Goal: Task Accomplishment & Management: Manage account settings

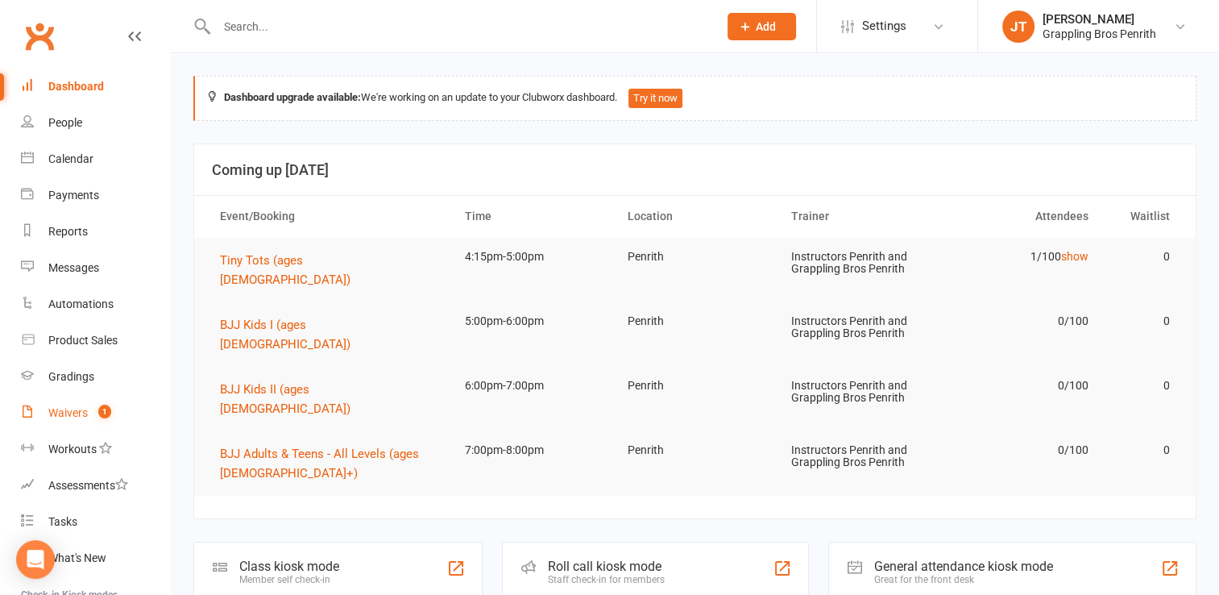
click at [93, 416] on count-badge "1" at bounding box center [100, 412] width 21 height 13
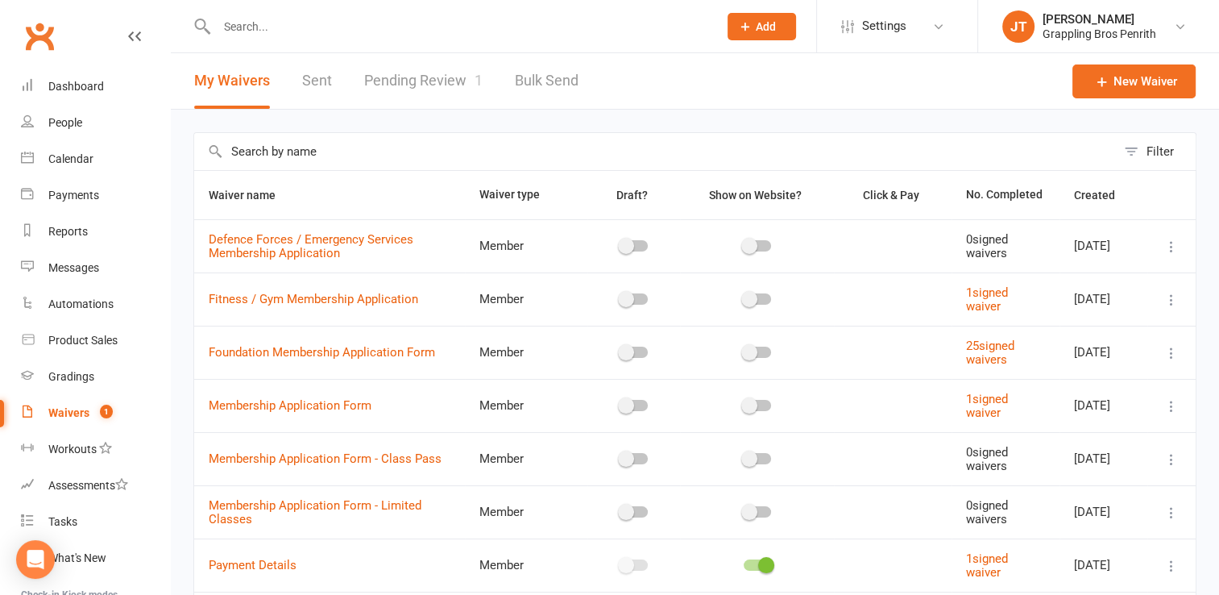
click at [434, 85] on link "Pending Review 1" at bounding box center [423, 81] width 118 height 56
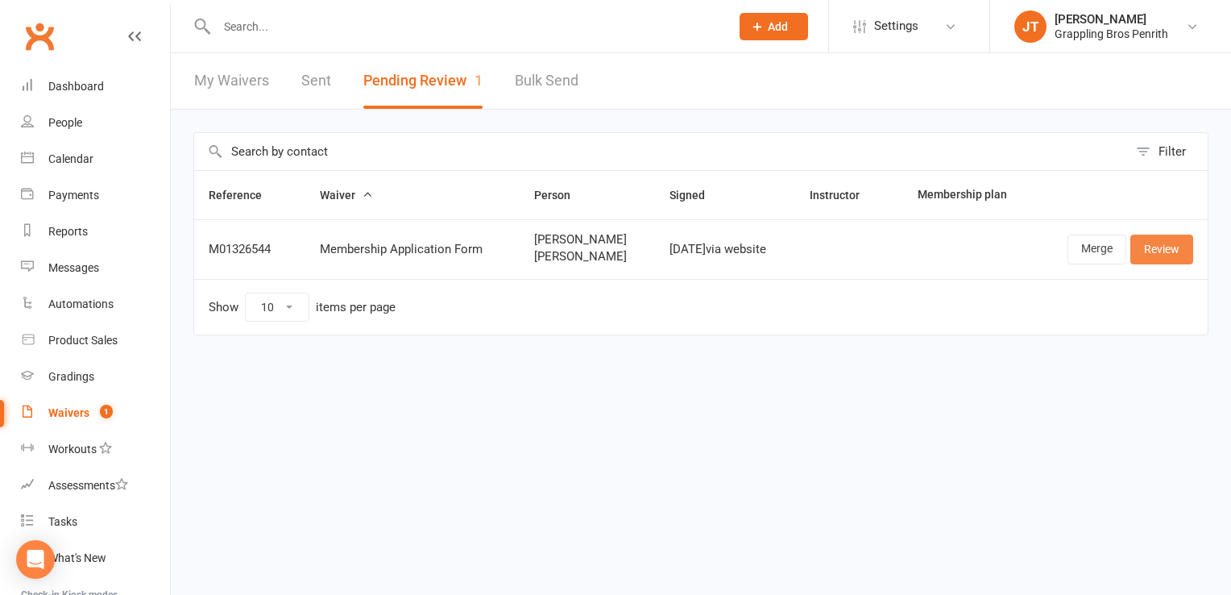
click at [1150, 253] on link "Review" at bounding box center [1161, 248] width 63 height 29
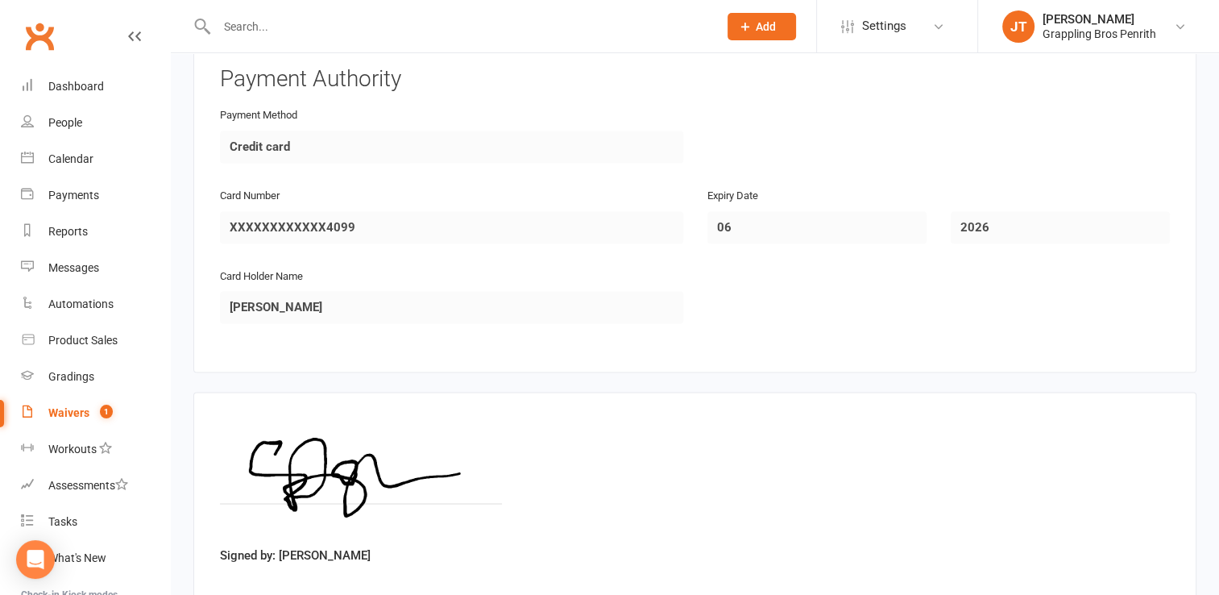
scroll to position [2714, 0]
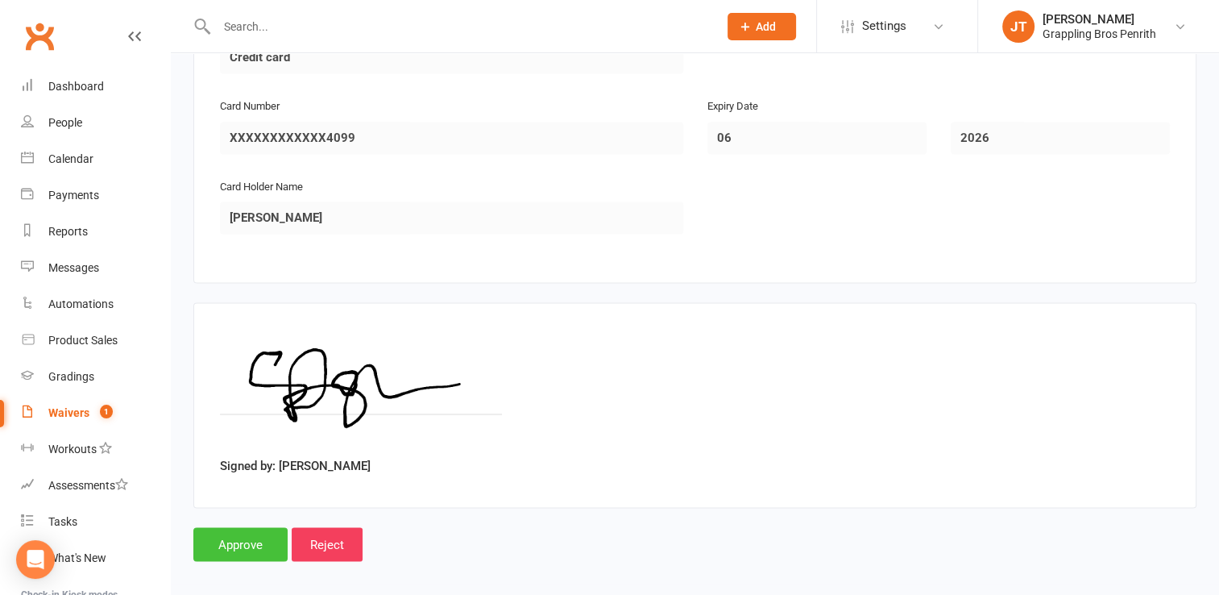
click at [255, 527] on input "Approve" at bounding box center [240, 544] width 94 height 34
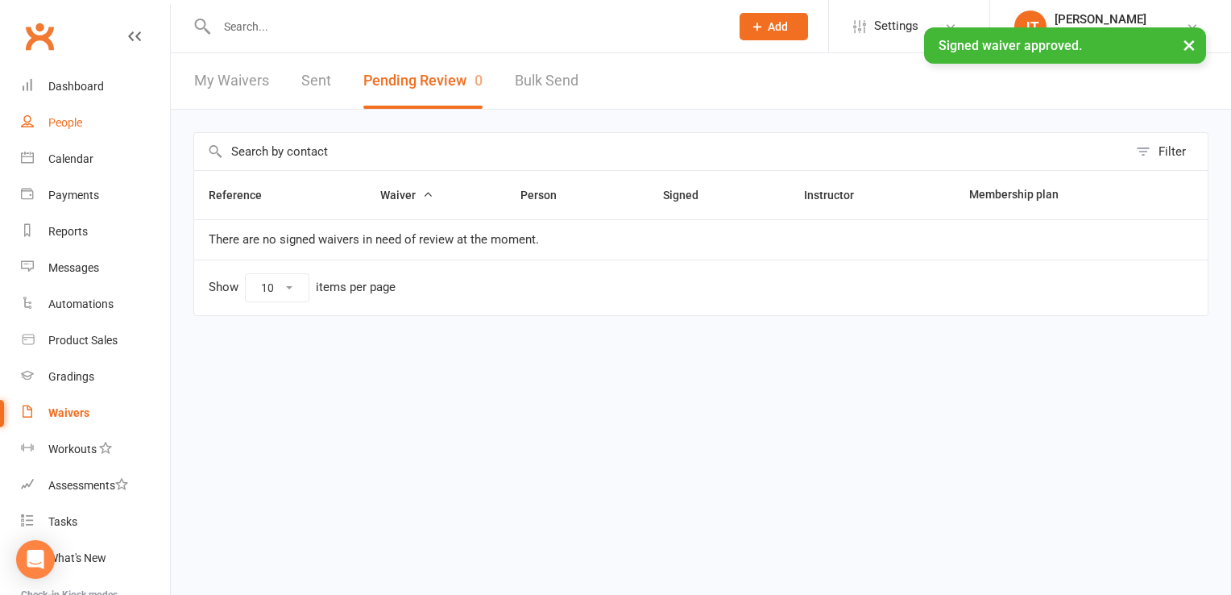
click at [106, 124] on link "People" at bounding box center [95, 123] width 149 height 36
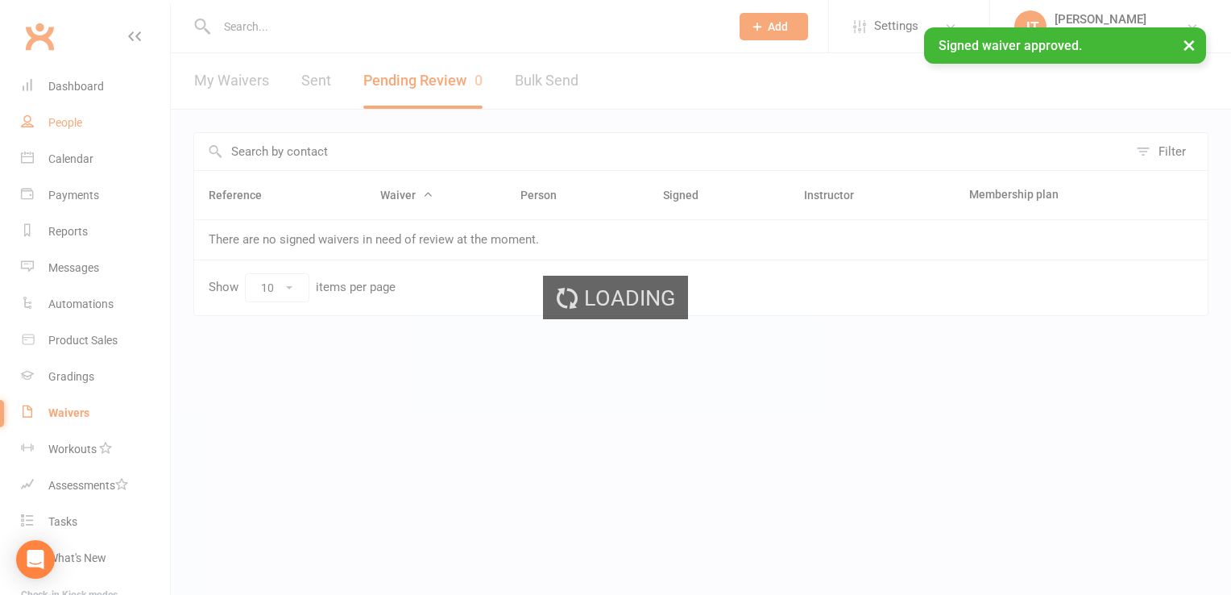
select select "50"
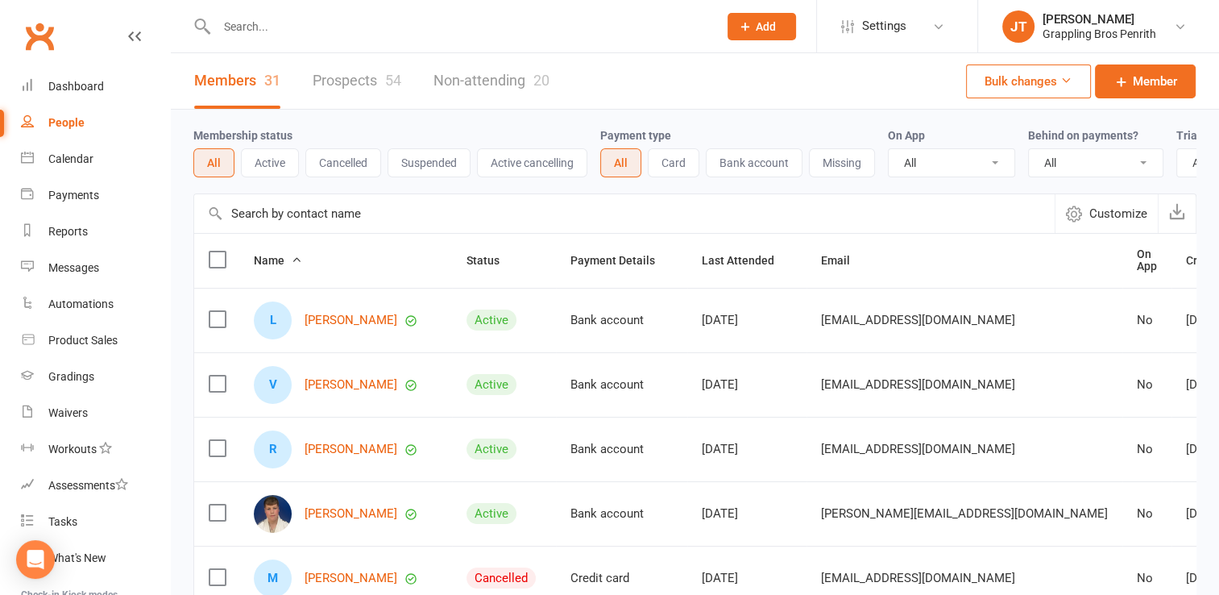
click at [277, 168] on button "Active" at bounding box center [270, 162] width 58 height 29
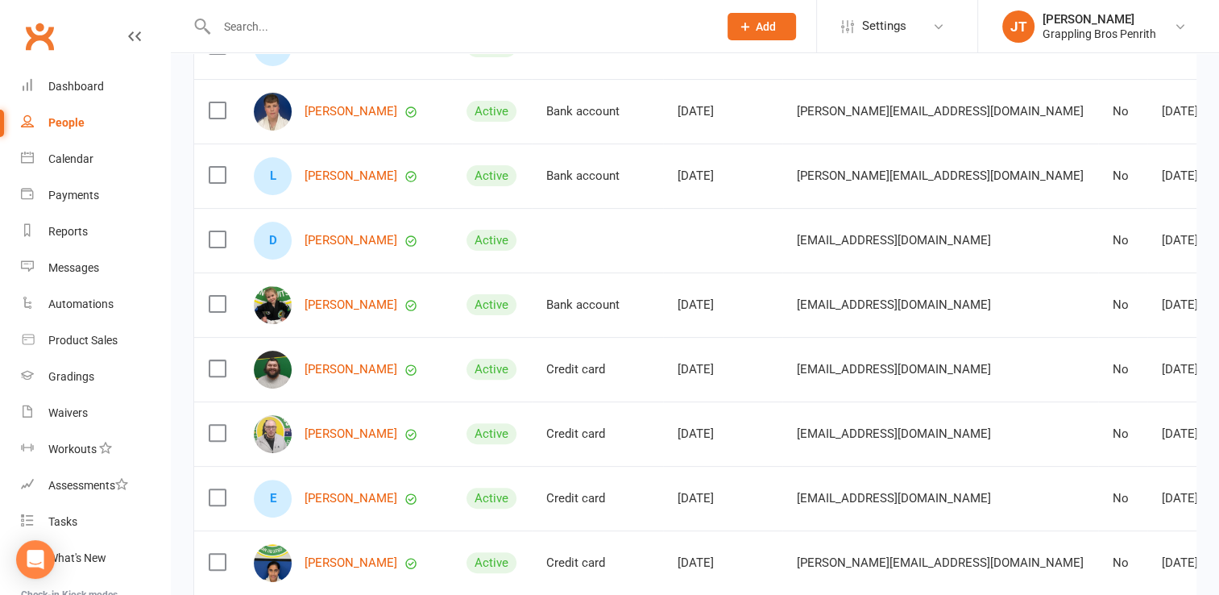
scroll to position [398, 0]
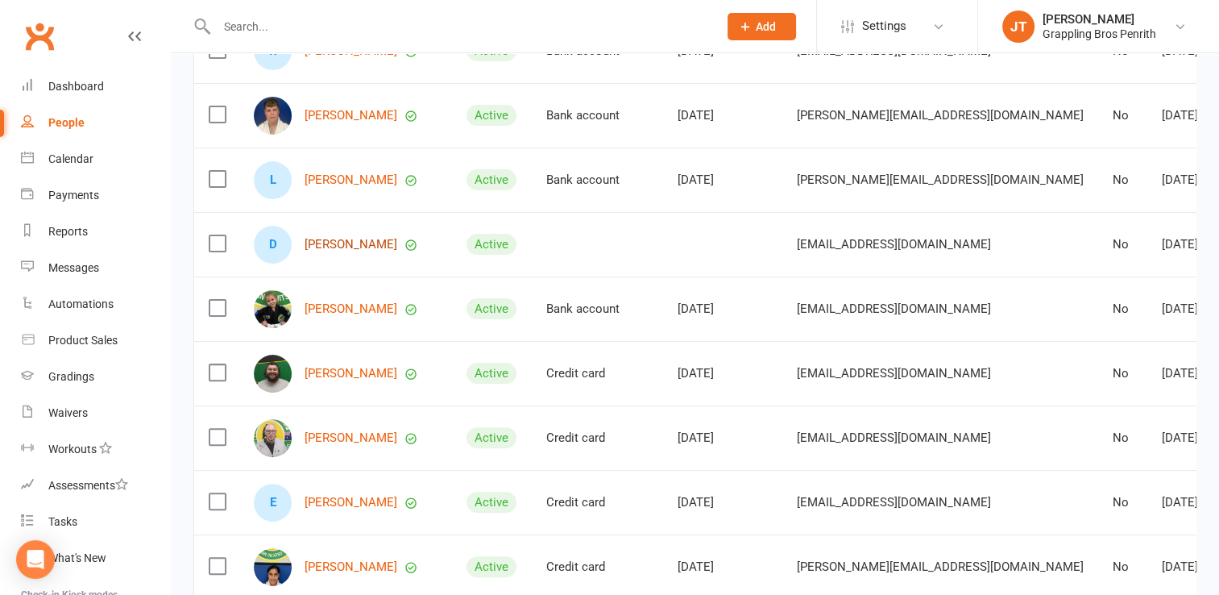
click at [339, 251] on link "[PERSON_NAME]" at bounding box center [351, 245] width 93 height 14
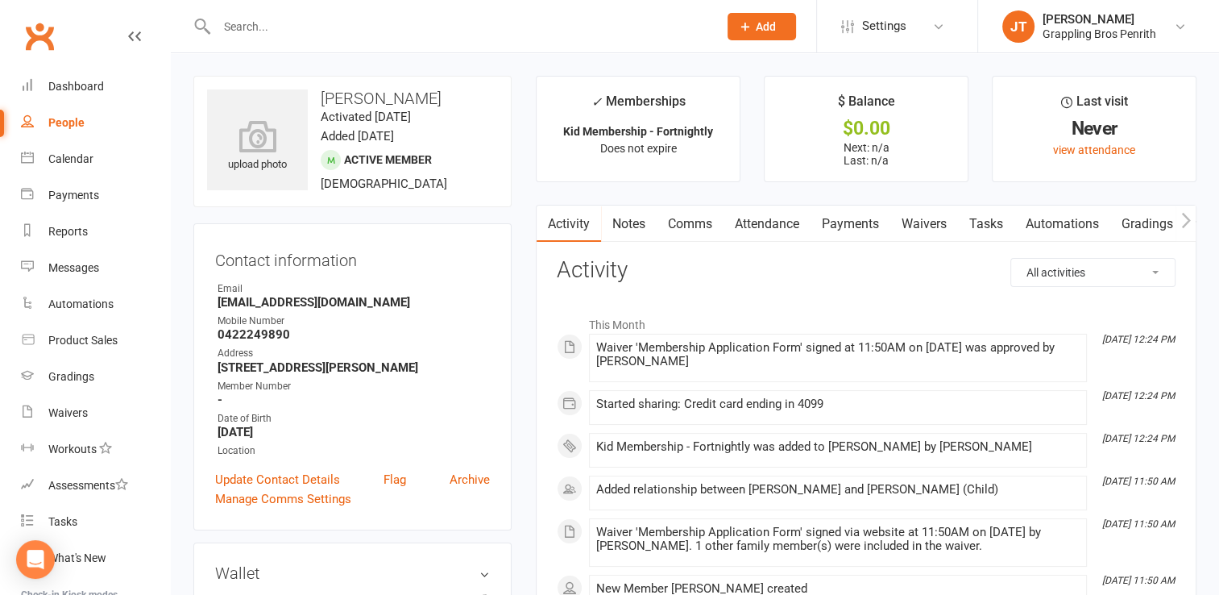
select select "50"
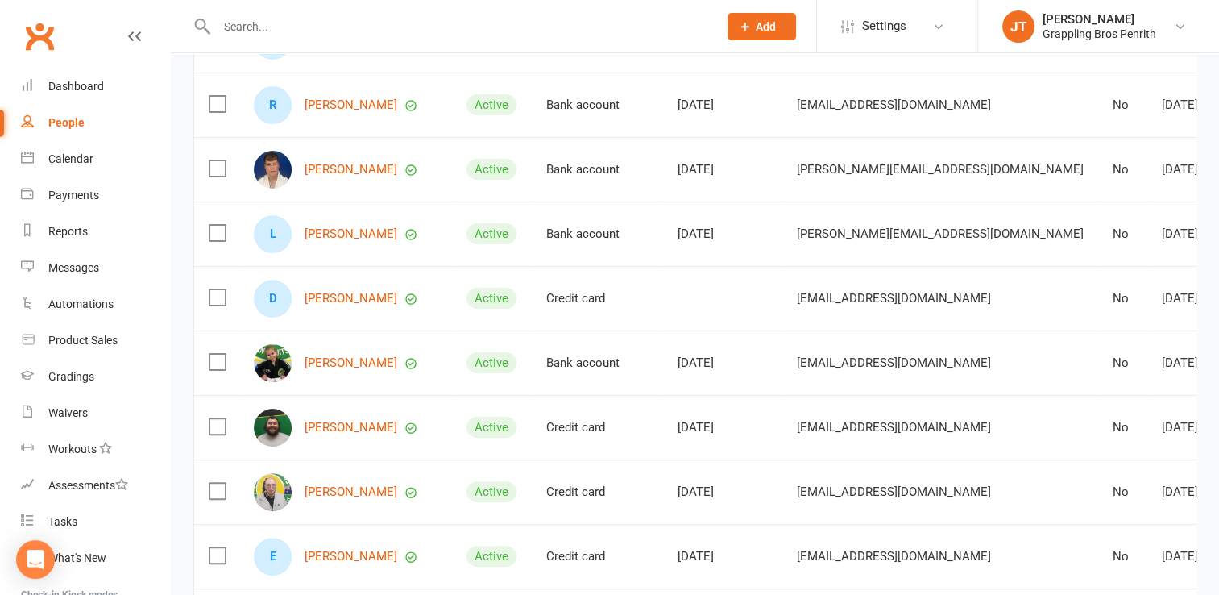
scroll to position [358, 0]
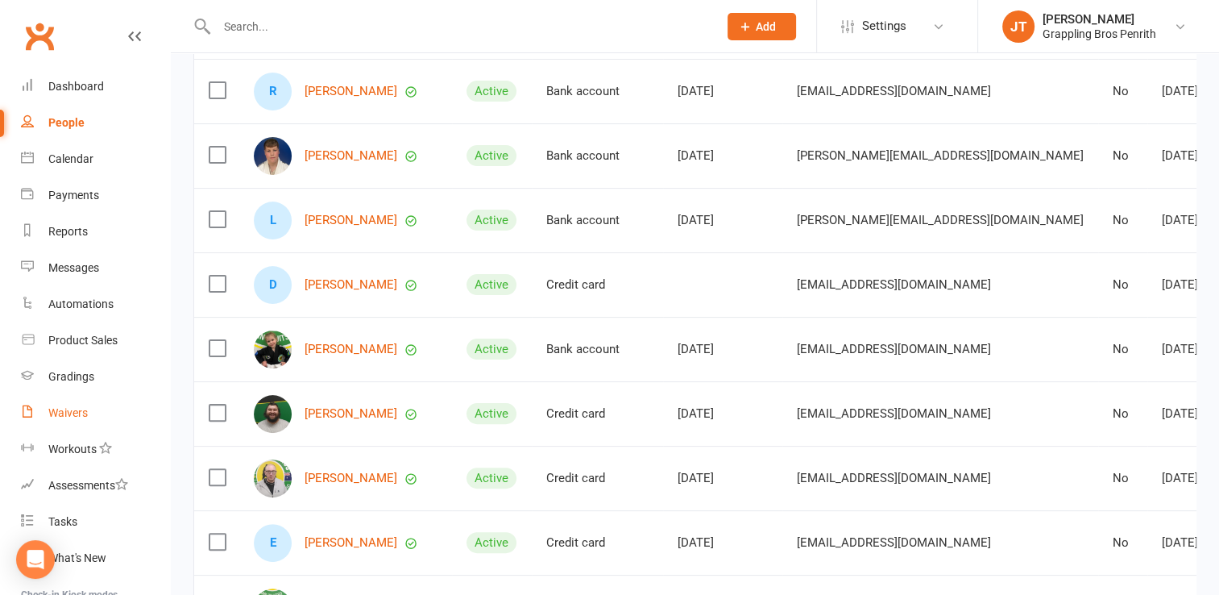
click at [81, 398] on link "Waivers" at bounding box center [95, 413] width 149 height 36
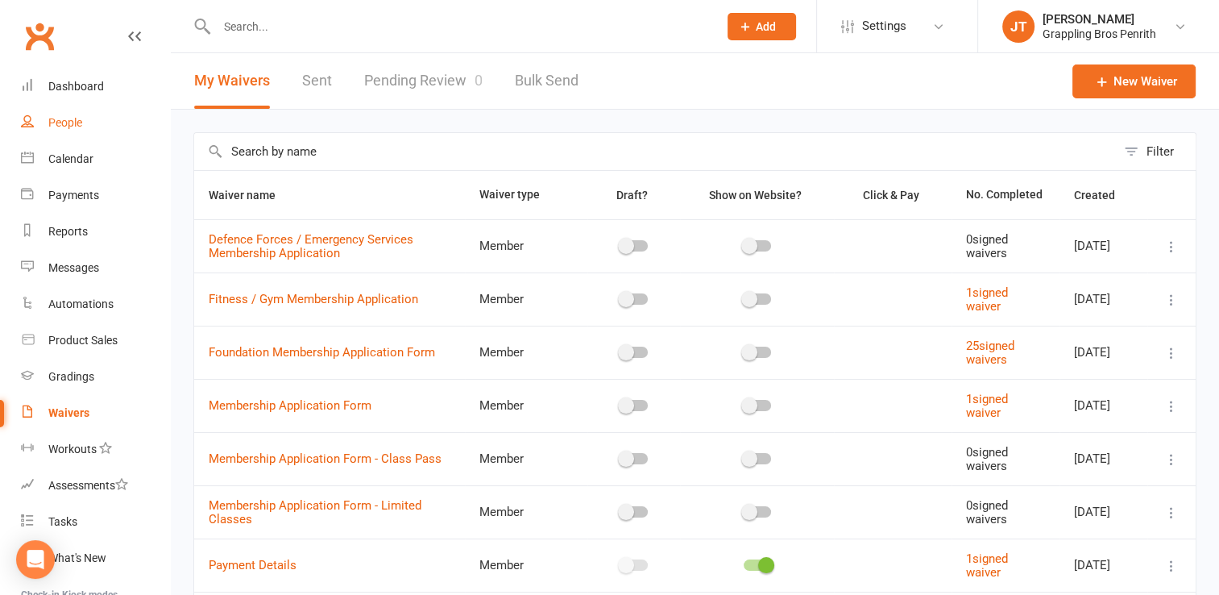
click at [80, 125] on div "People" at bounding box center [65, 122] width 34 height 13
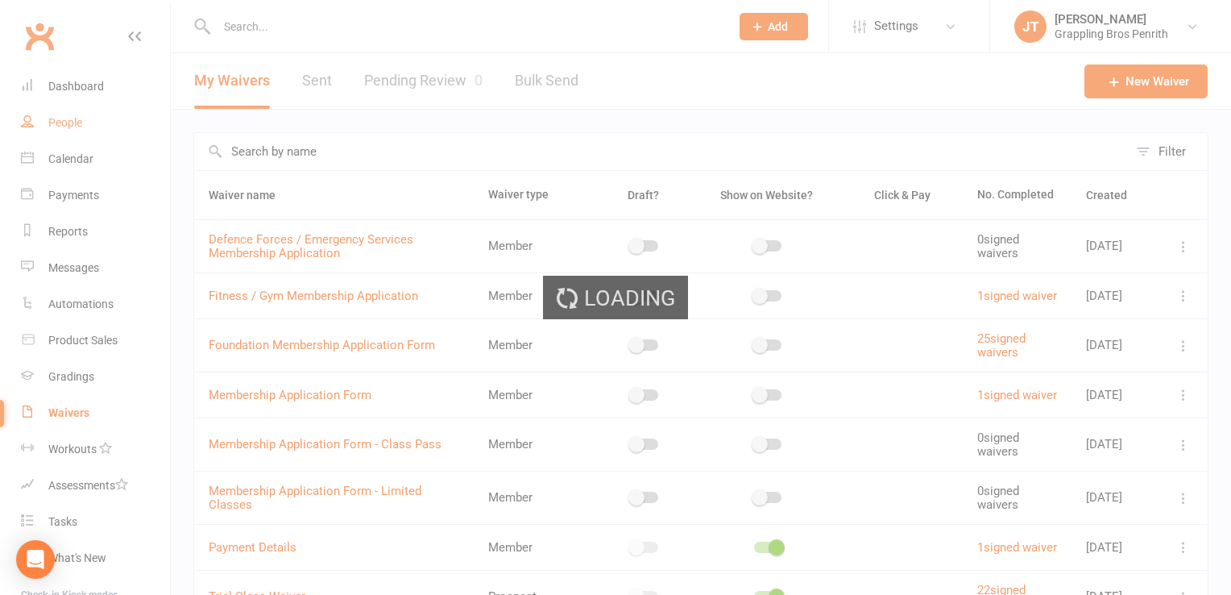
select select "50"
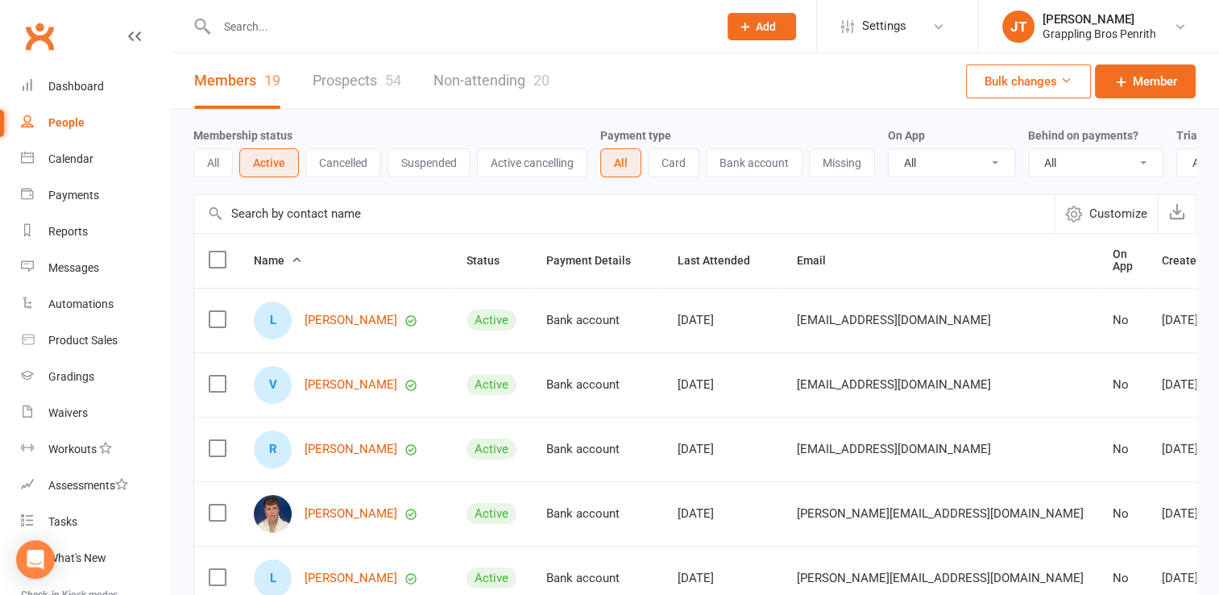
click at [353, 73] on link "Prospects 54" at bounding box center [357, 81] width 89 height 56
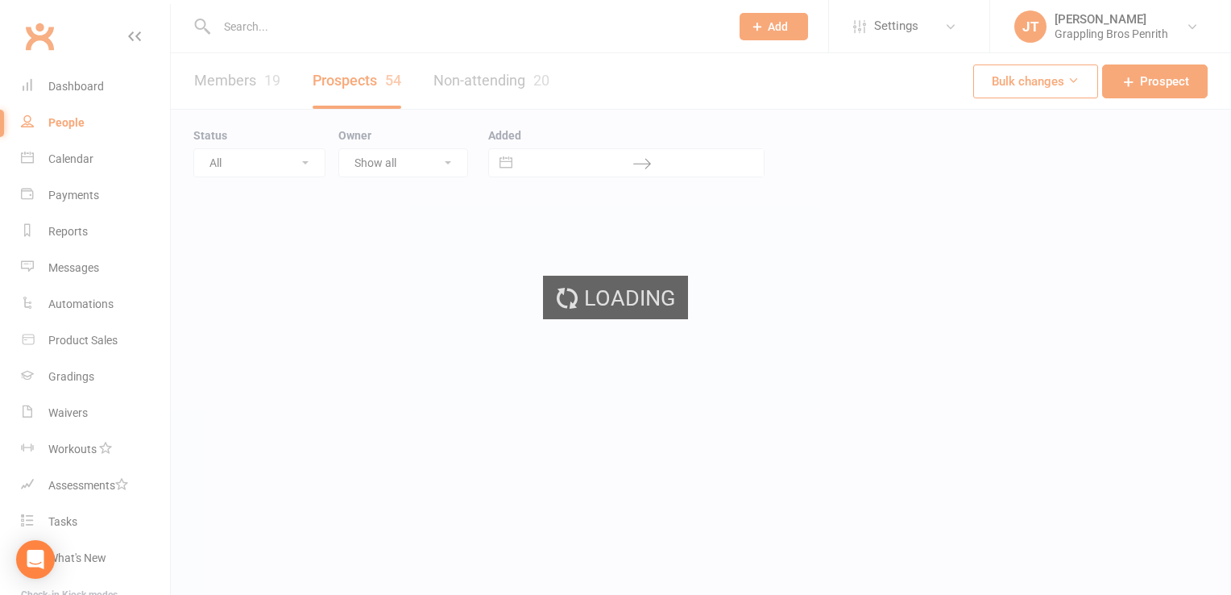
select select "50"
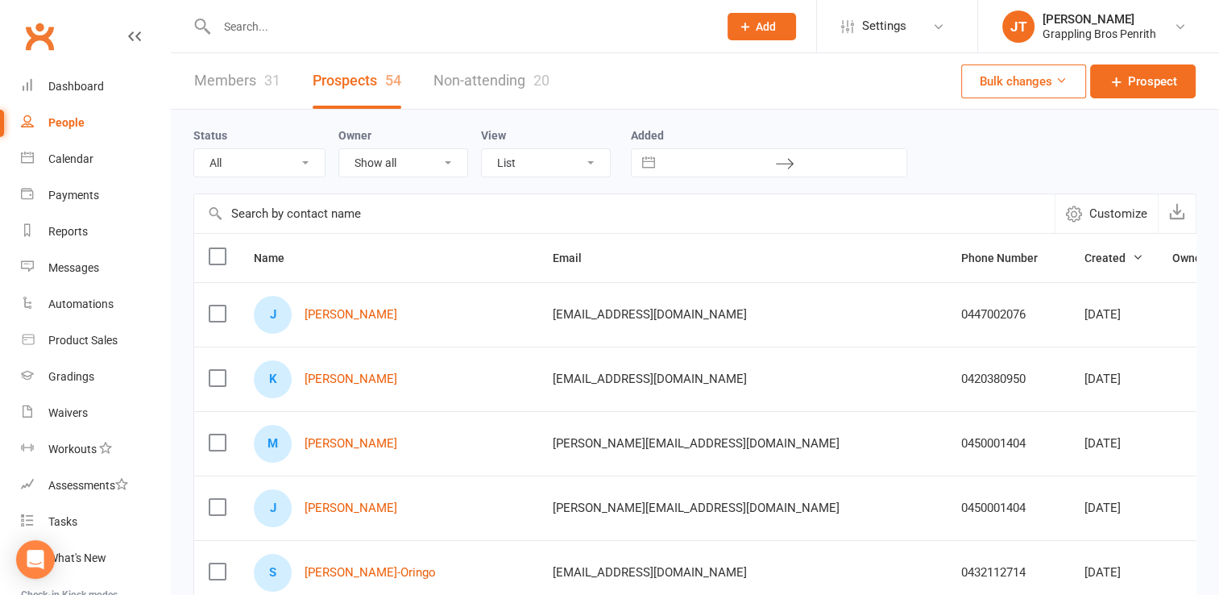
click at [247, 87] on link "Members 31" at bounding box center [237, 81] width 86 height 56
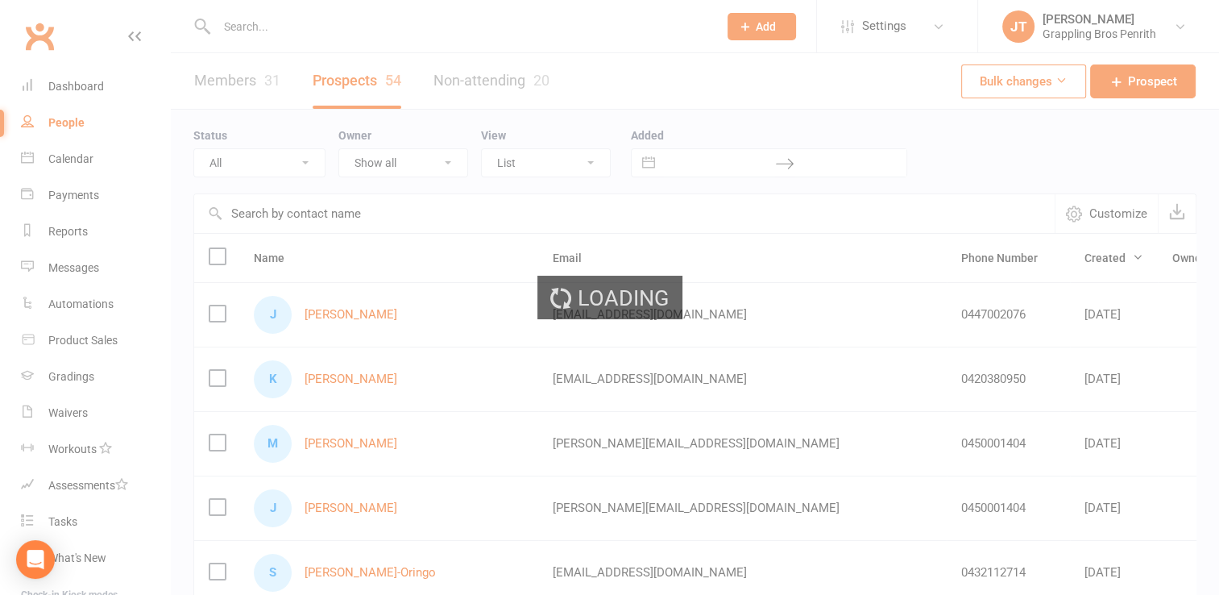
select select "50"
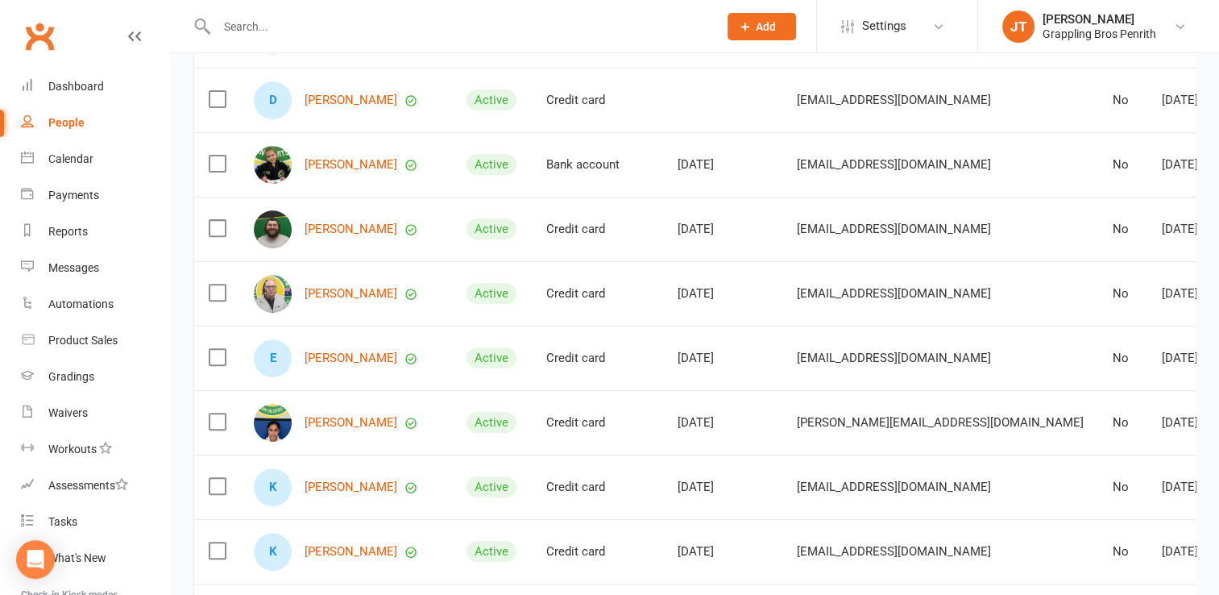
scroll to position [538, 0]
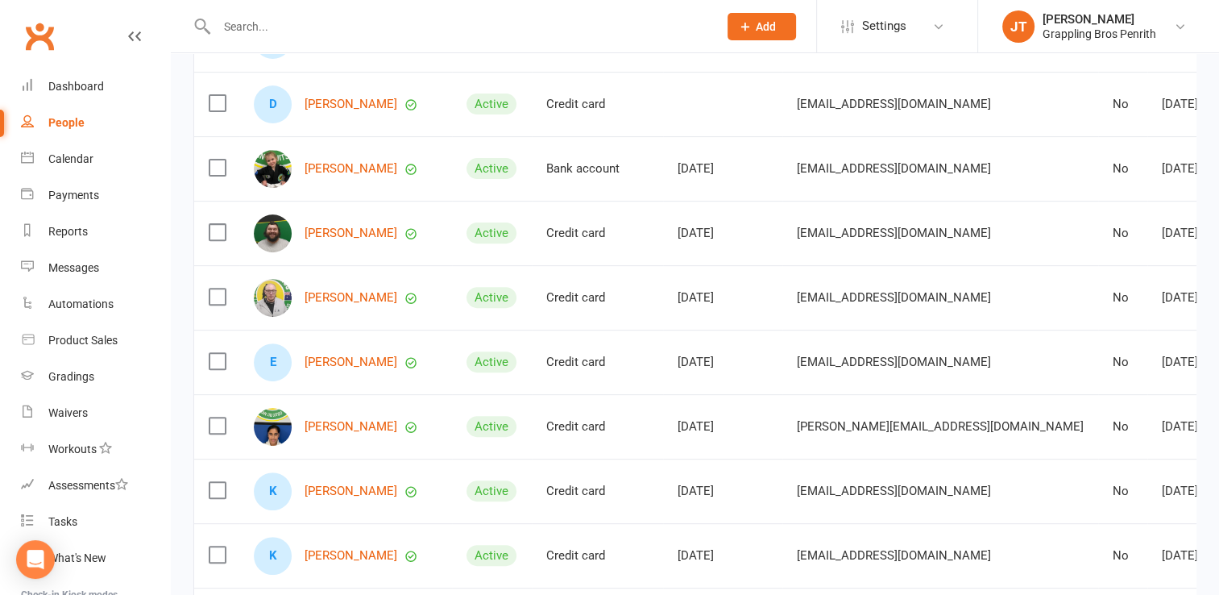
click at [222, 111] on label at bounding box center [217, 103] width 16 height 16
click at [222, 95] on input "checkbox" at bounding box center [217, 95] width 16 height 0
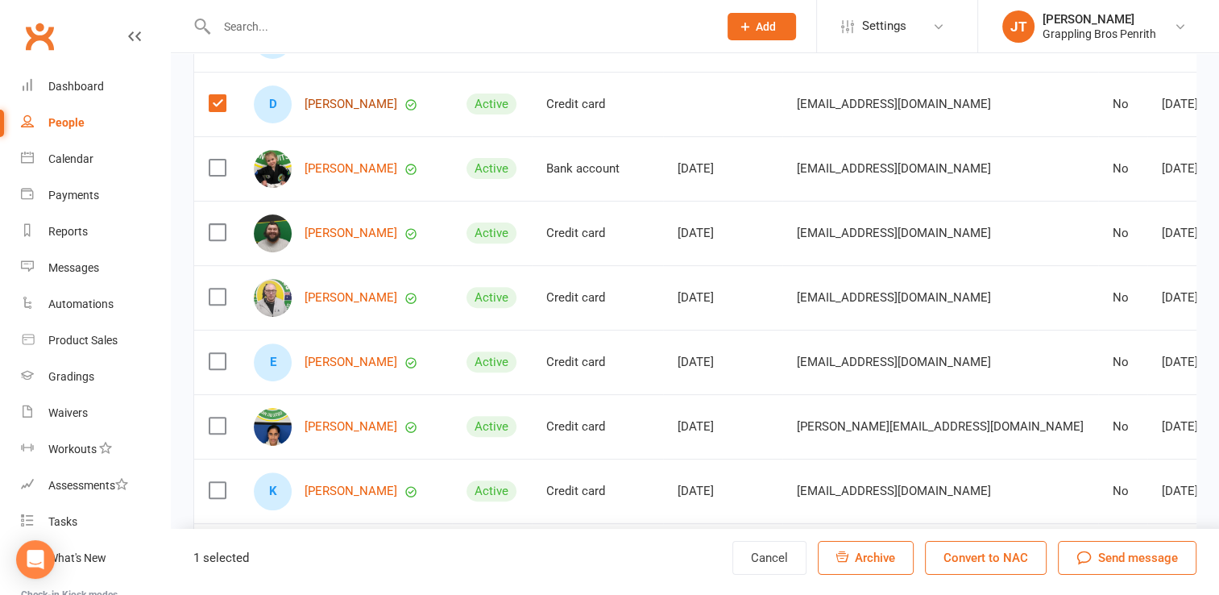
click at [357, 110] on link "[PERSON_NAME]" at bounding box center [351, 104] width 93 height 14
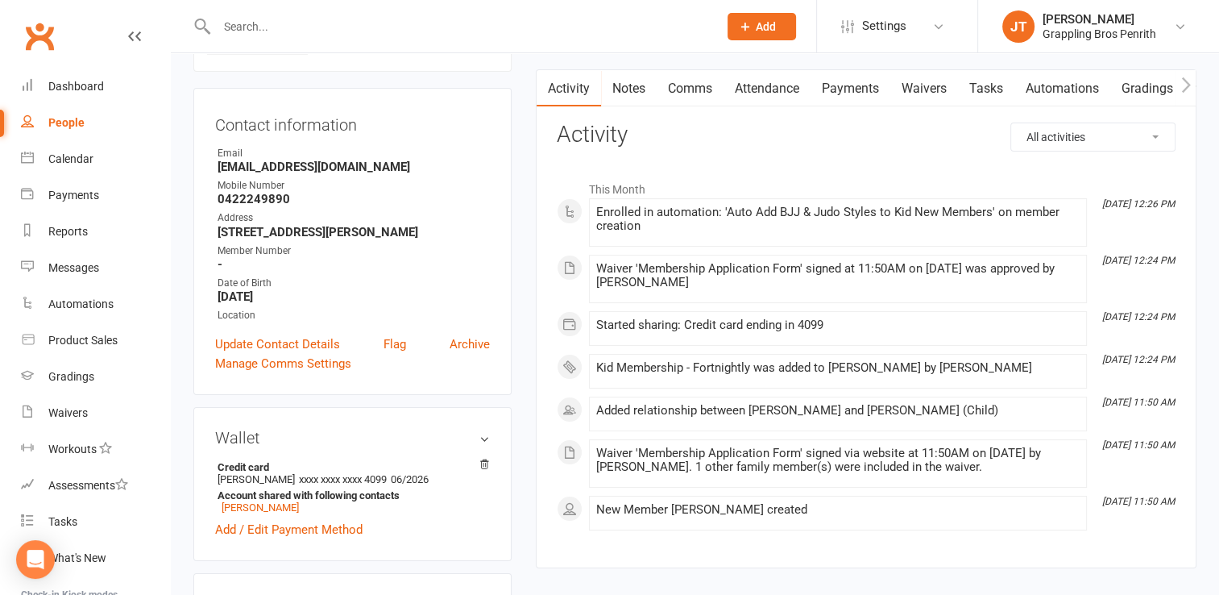
scroll to position [134, 0]
click at [928, 90] on link "Waivers" at bounding box center [924, 90] width 68 height 37
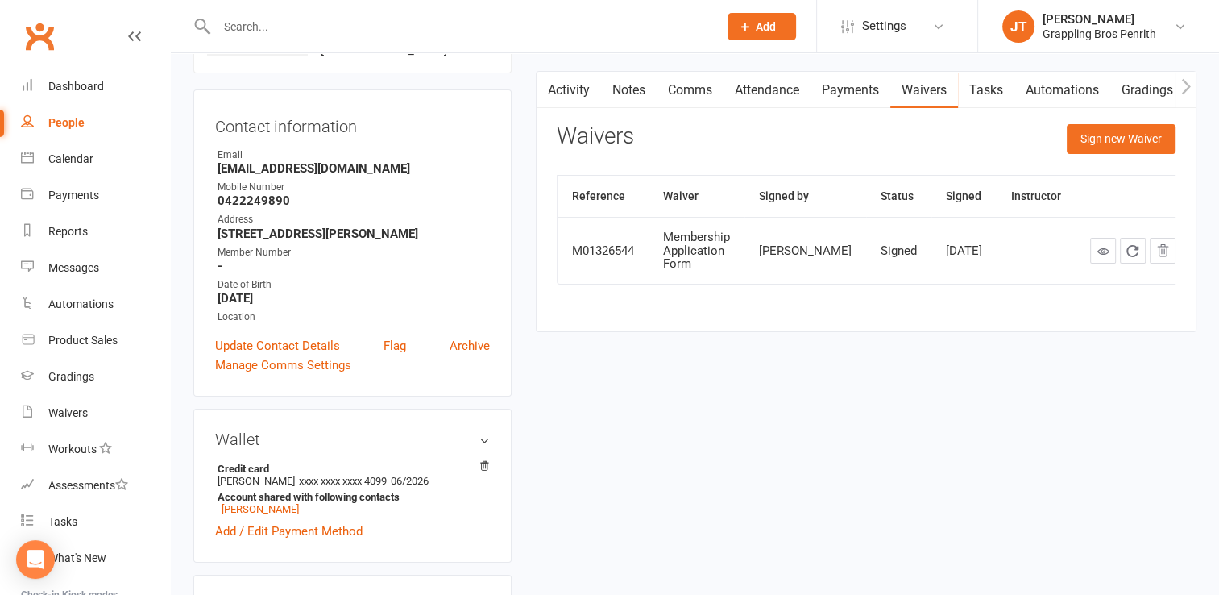
click at [627, 91] on link "Notes" at bounding box center [629, 90] width 56 height 37
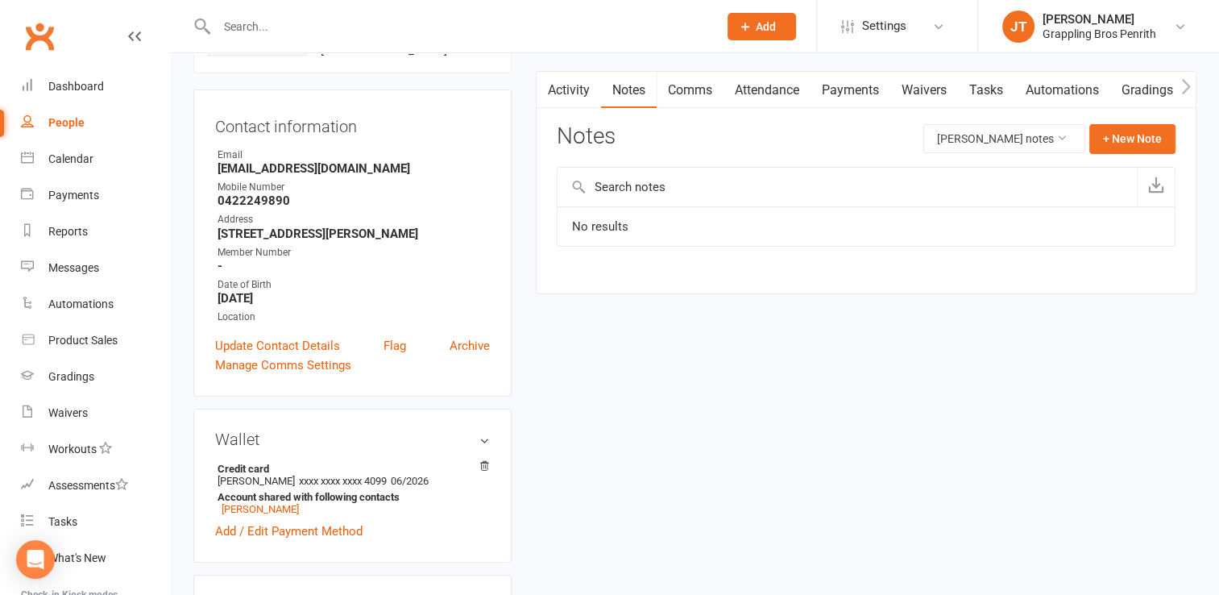
click at [744, 90] on link "Attendance" at bounding box center [766, 90] width 87 height 37
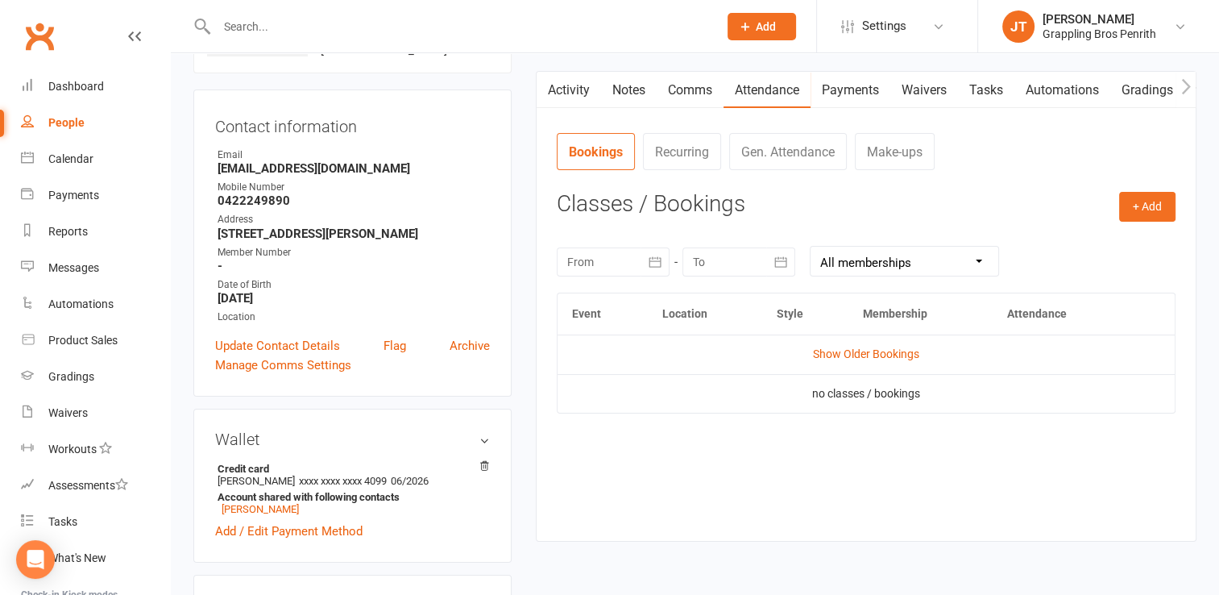
click at [838, 95] on link "Payments" at bounding box center [850, 90] width 80 height 37
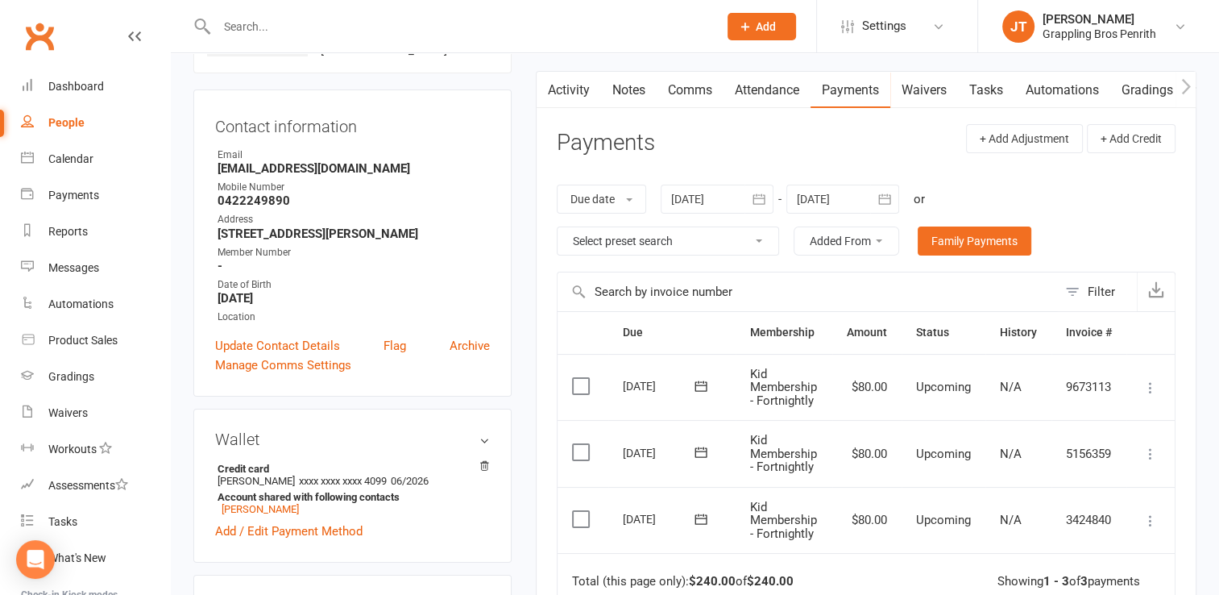
click at [838, 95] on link "Payments" at bounding box center [850, 90] width 80 height 37
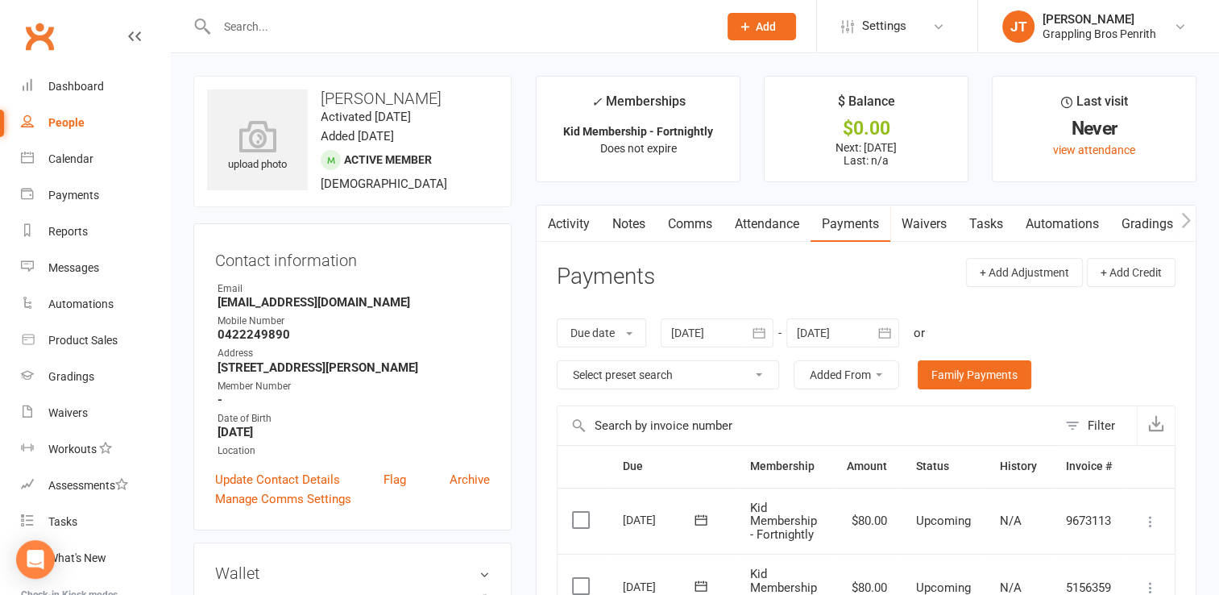
scroll to position [134, 0]
